Goal: Navigation & Orientation: Find specific page/section

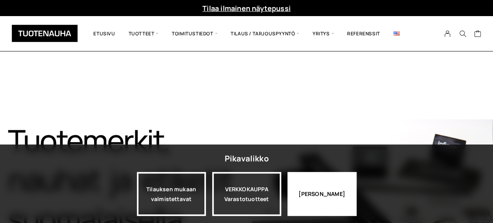
click at [320, 189] on div "Jatka katselua" at bounding box center [321, 194] width 69 height 44
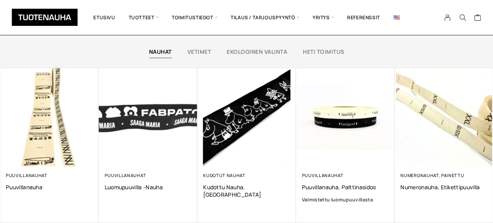
scroll to position [1909, 0]
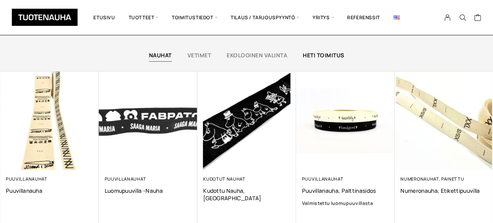
click at [332, 56] on link "Heti toimitus" at bounding box center [323, 54] width 41 height 7
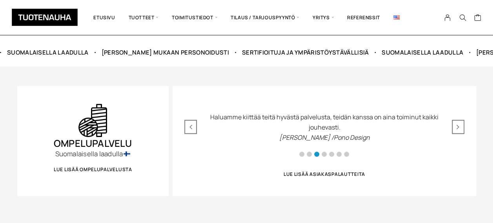
scroll to position [318, 0]
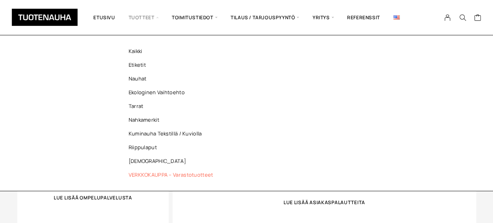
click at [158, 176] on link "VERKKOKAUPPA – Varastotuotteet" at bounding box center [173, 175] width 114 height 14
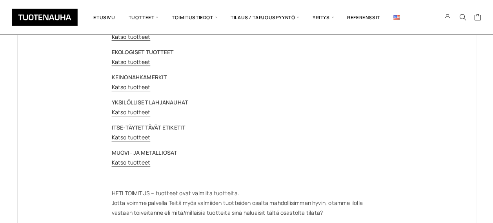
scroll to position [163, 0]
click at [136, 168] on div "AVAINLIPPU TUOTTEET Katso tuotteet DESIGN FROM [GEOGRAPHIC_DATA] Katso tuotteet…" at bounding box center [247, 89] width 270 height 286
click at [136, 161] on link "Katso tuotteet" at bounding box center [131, 161] width 39 height 7
